Goal: Browse casually

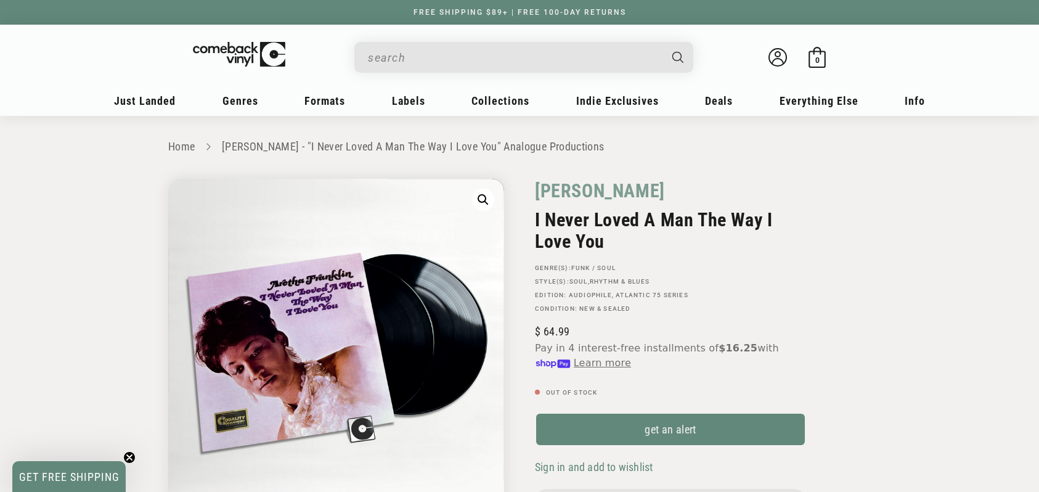
scroll to position [29, 0]
